Goal: Task Accomplishment & Management: Use online tool/utility

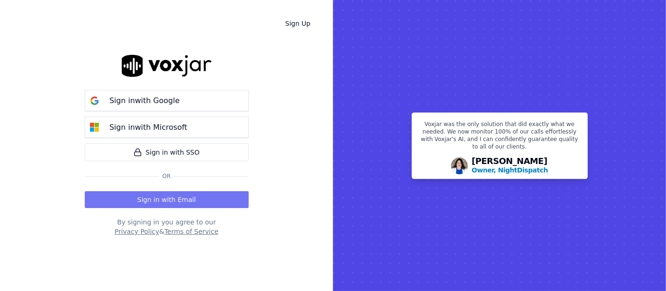
click at [169, 200] on button "Sign in with Email" at bounding box center [167, 199] width 164 height 17
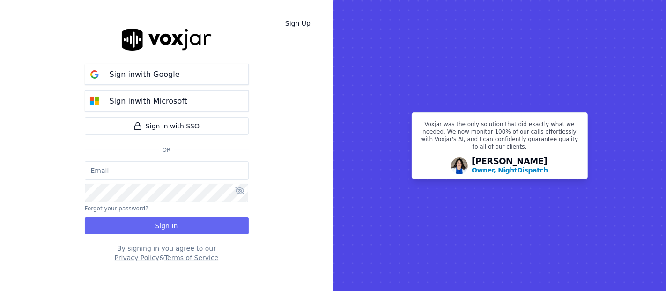
type input "[EMAIL_ADDRESS][DOMAIN_NAME]"
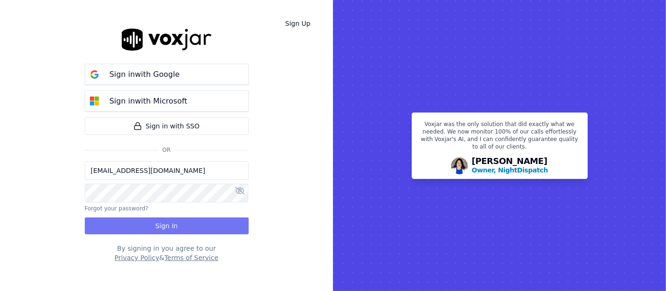
click at [173, 227] on button "Sign In" at bounding box center [167, 225] width 164 height 17
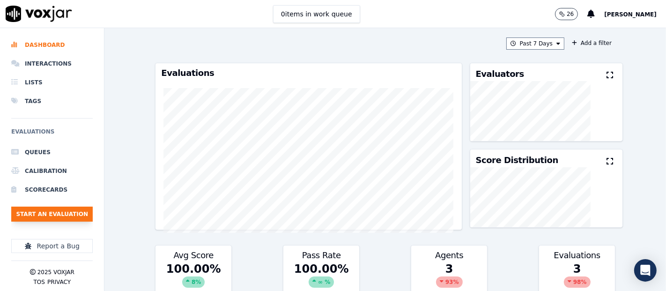
click at [44, 214] on button "Start an Evaluation" at bounding box center [51, 213] width 81 height 15
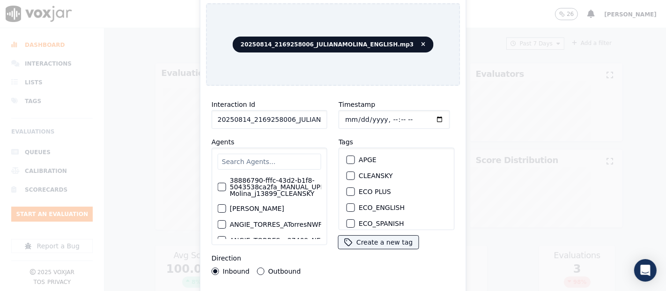
click at [309, 114] on input "20250814_2169258006_JULIANAMOLINA_ENGLISH.mp3" at bounding box center [270, 119] width 116 height 19
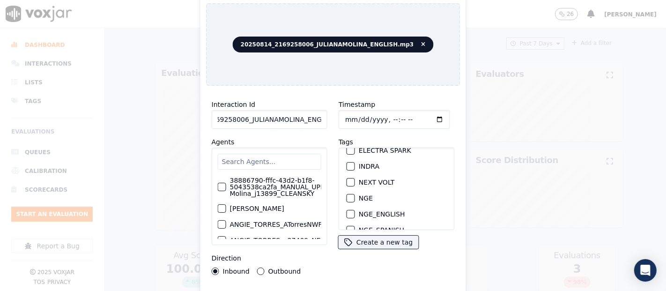
scroll to position [104, 0]
type input "20250814_2169258006_JULIANAMOLINA_ENGLISH"
click at [344, 175] on div "NGE" at bounding box center [396, 183] width 107 height 16
click at [347, 180] on div "button" at bounding box center [350, 183] width 7 height 7
